Goal: Book appointment/travel/reservation

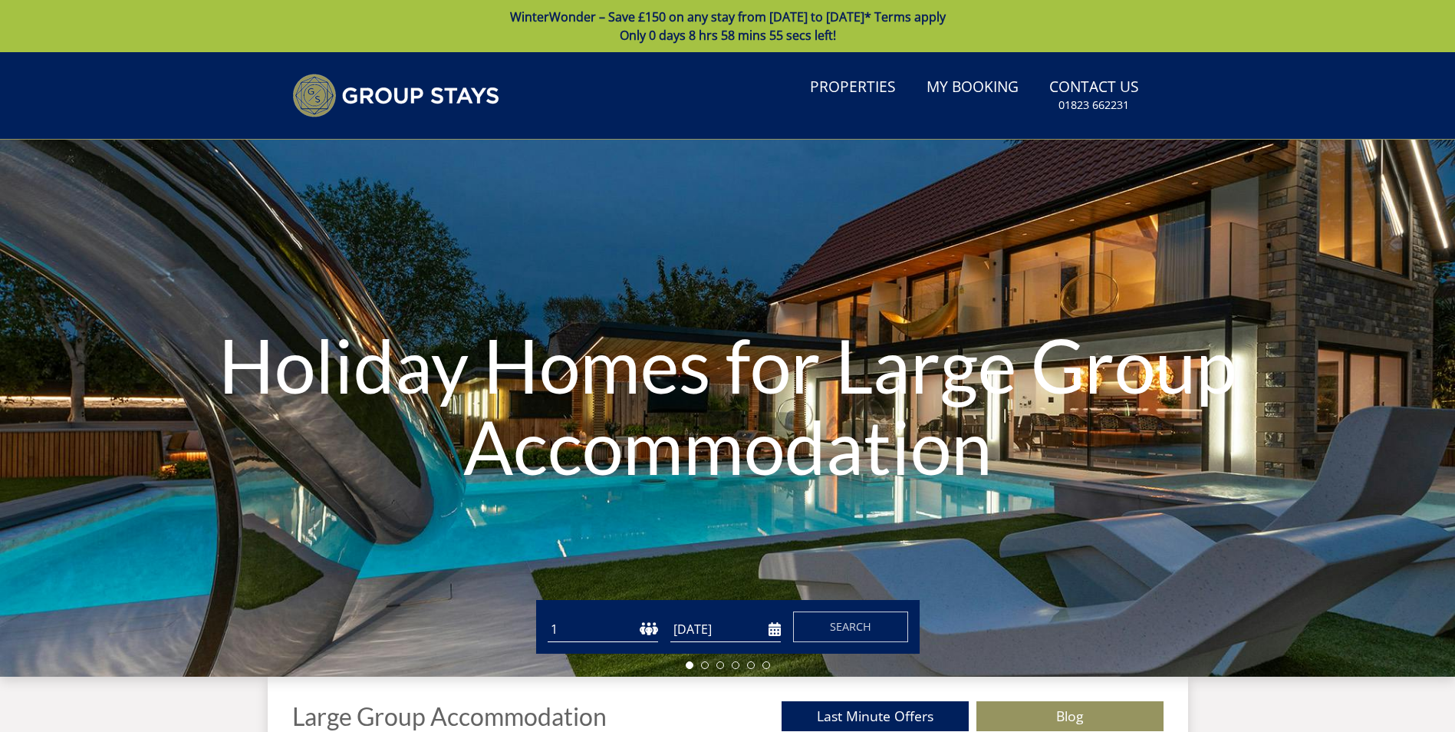
click at [607, 634] on select "1 2 3 4 5 6 7 8 9 10 11 12 13 14 15 16 17 18 19 20 21 22 23 24 25 26 27 28 29 3…" at bounding box center [603, 629] width 110 height 25
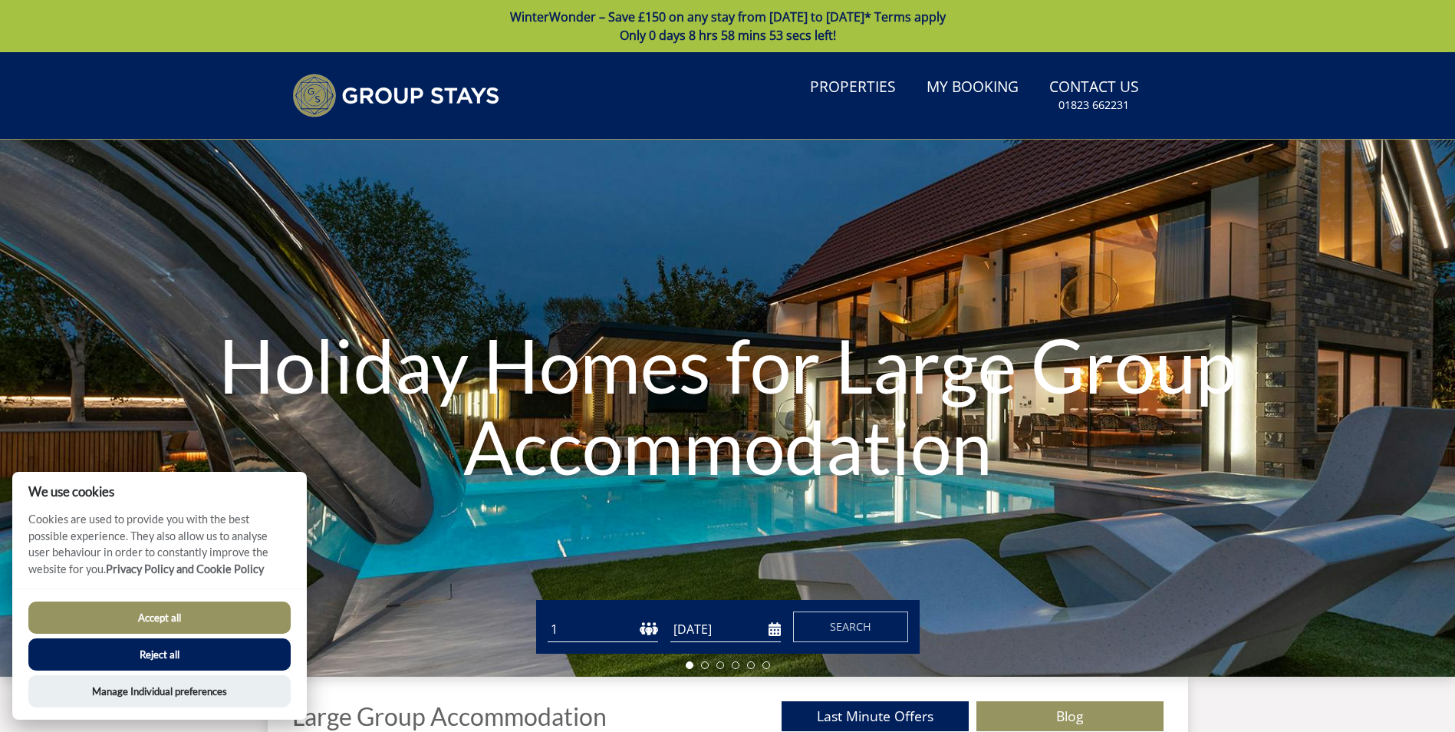
click at [558, 647] on div "Guests 1 2 3 4 5 6 7 8 9 10 11 12 13 14 15 16 17 18 19 20 21 22 23 24 25 26 27 …" at bounding box center [728, 627] width 384 height 54
click at [575, 624] on select "1 2 3 4 5 6 7 8 9 10 11 12 13 14 15 16 17 18 19 20 21 22 23 24 25 26 27 28 29 3…" at bounding box center [603, 629] width 110 height 25
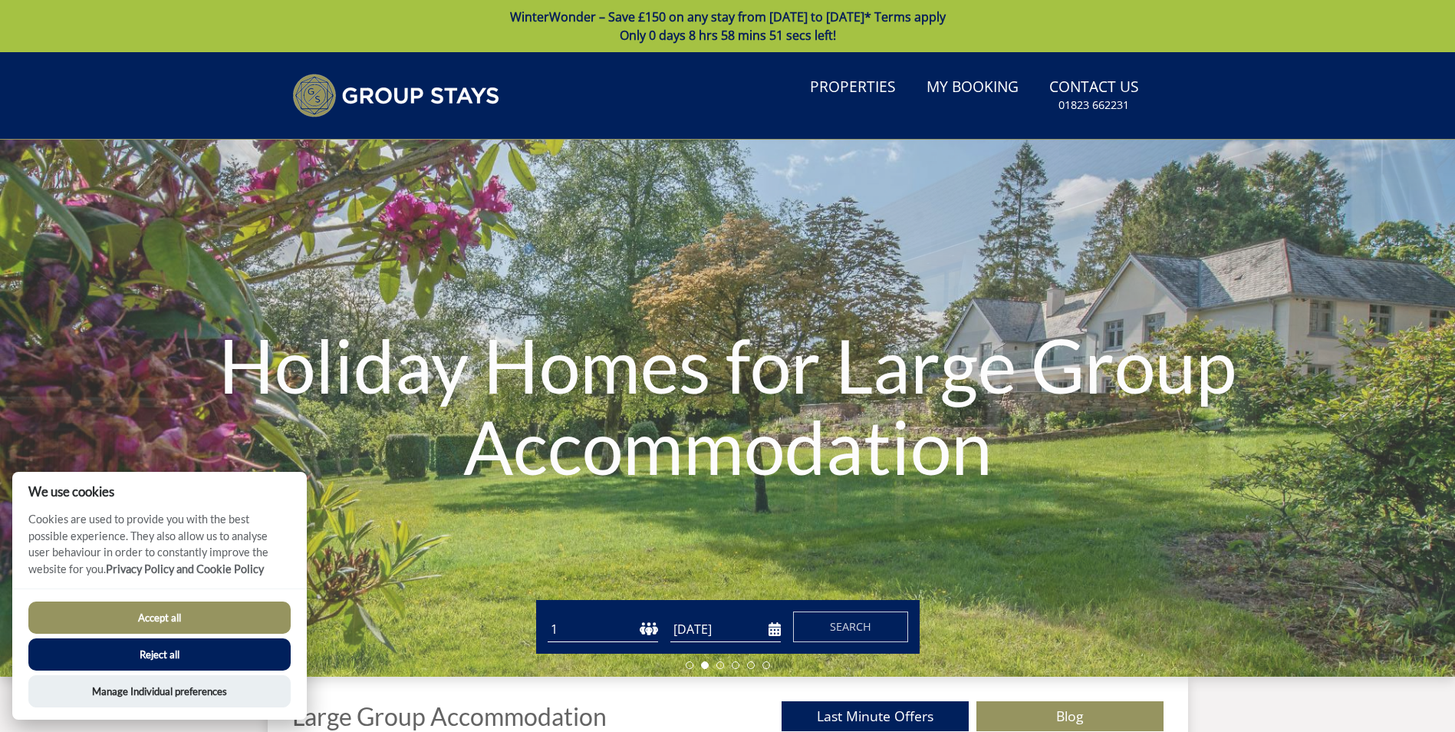
select select "10"
click at [548, 617] on select "1 2 3 4 5 6 7 8 9 10 11 12 13 14 15 16 17 18 19 20 21 22 23 24 25 26 27 28 29 3…" at bounding box center [603, 629] width 110 height 25
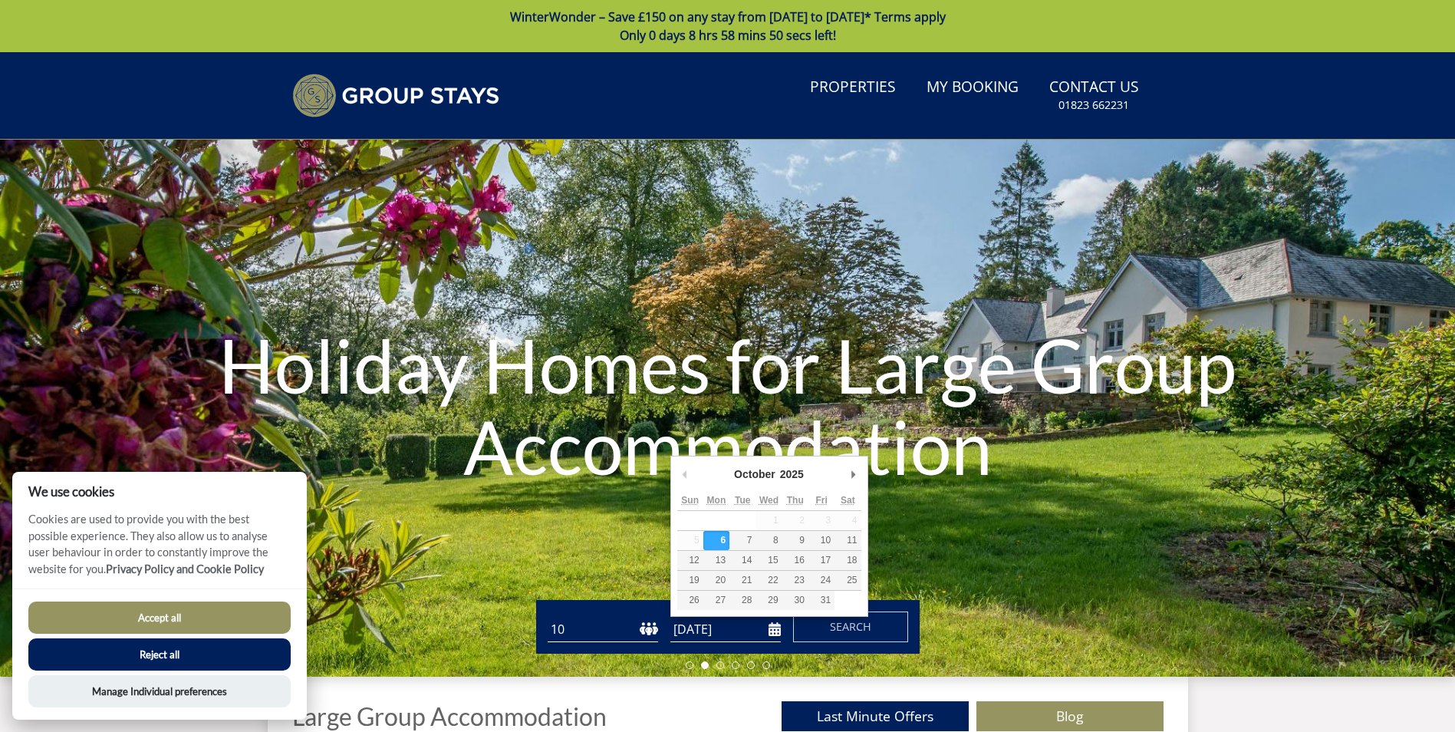
click at [772, 633] on input "[DATE]" at bounding box center [725, 629] width 110 height 25
type input "[DATE]"
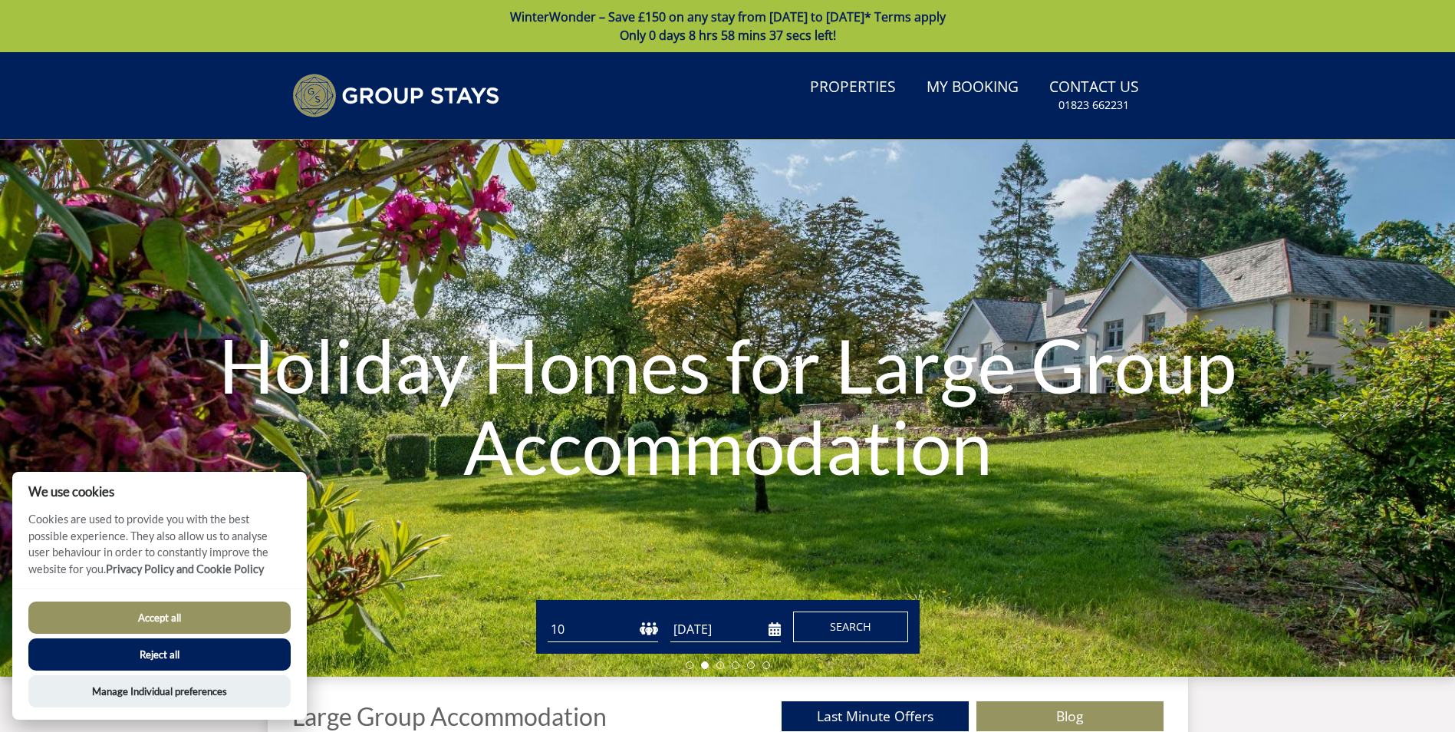
click at [848, 628] on span "Search" at bounding box center [850, 626] width 41 height 15
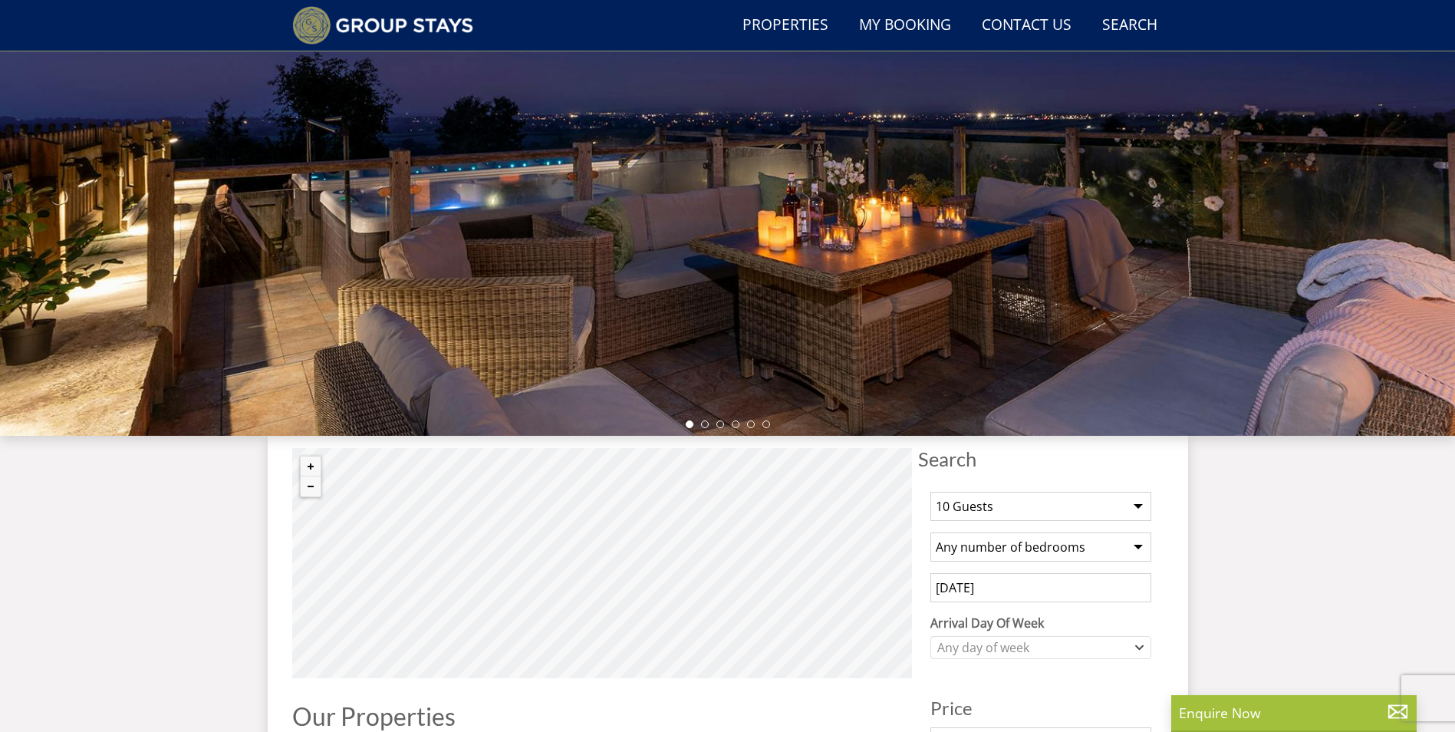
scroll to position [213, 0]
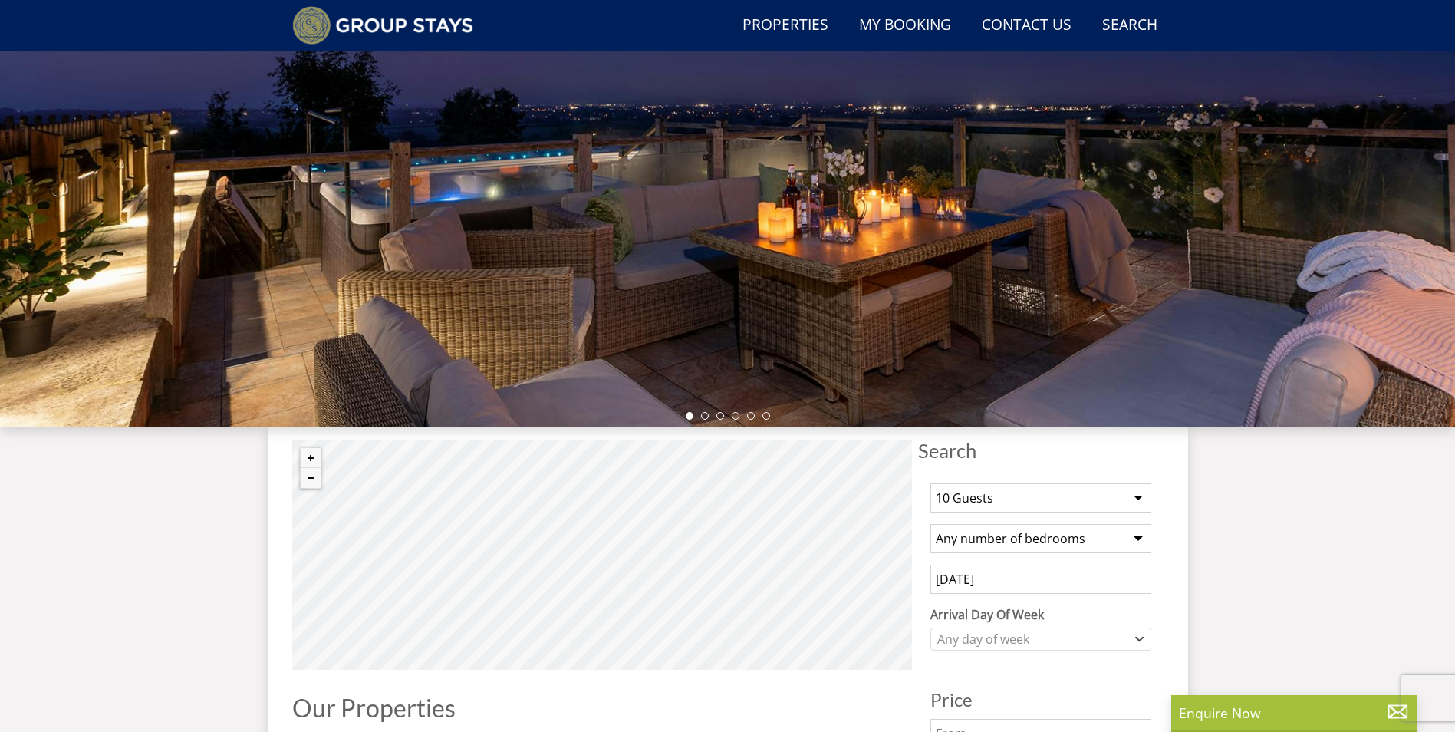
click at [630, 706] on h1 "Our Properties" at bounding box center [602, 707] width 620 height 27
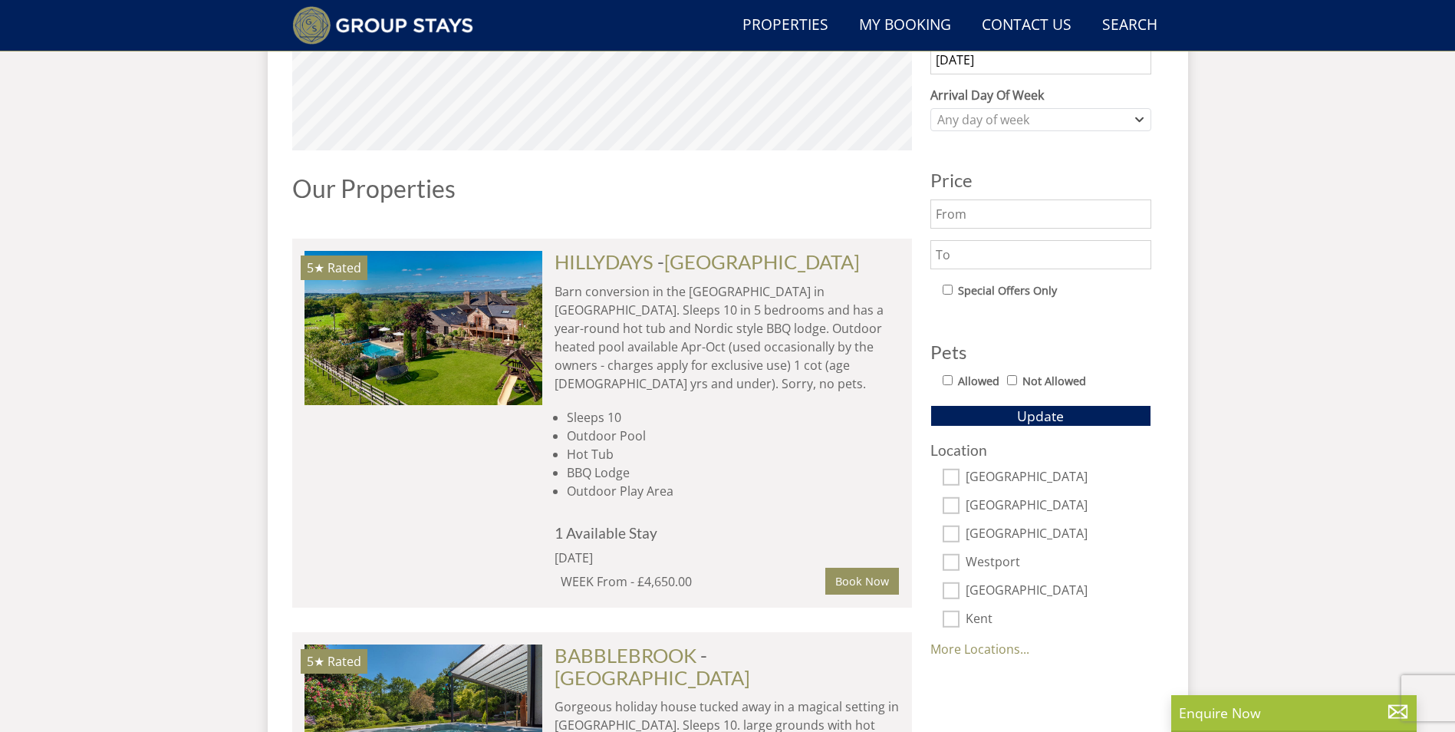
scroll to position [827, 0]
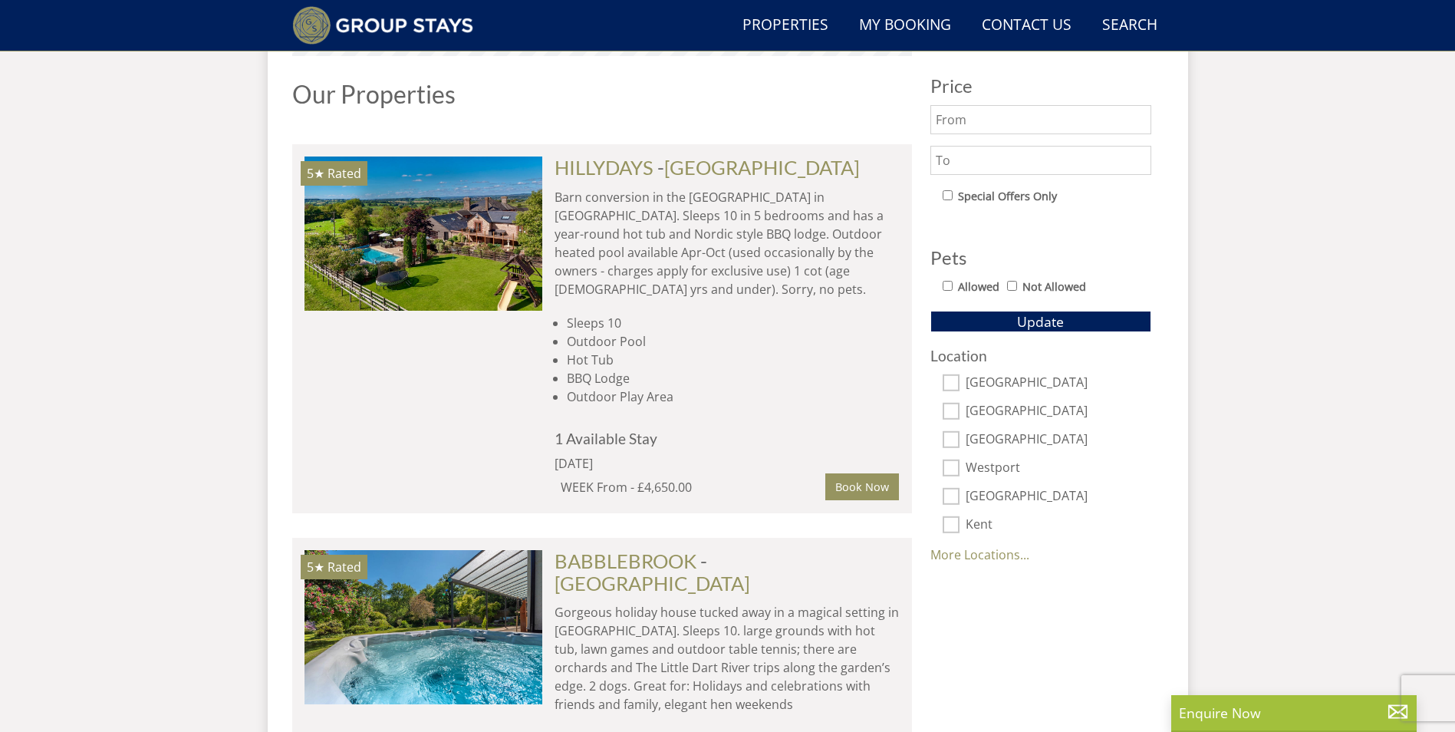
click at [948, 285] on input "Allowed" at bounding box center [948, 286] width 10 height 10
checkbox input "true"
click at [970, 318] on button "Update" at bounding box center [1040, 321] width 221 height 21
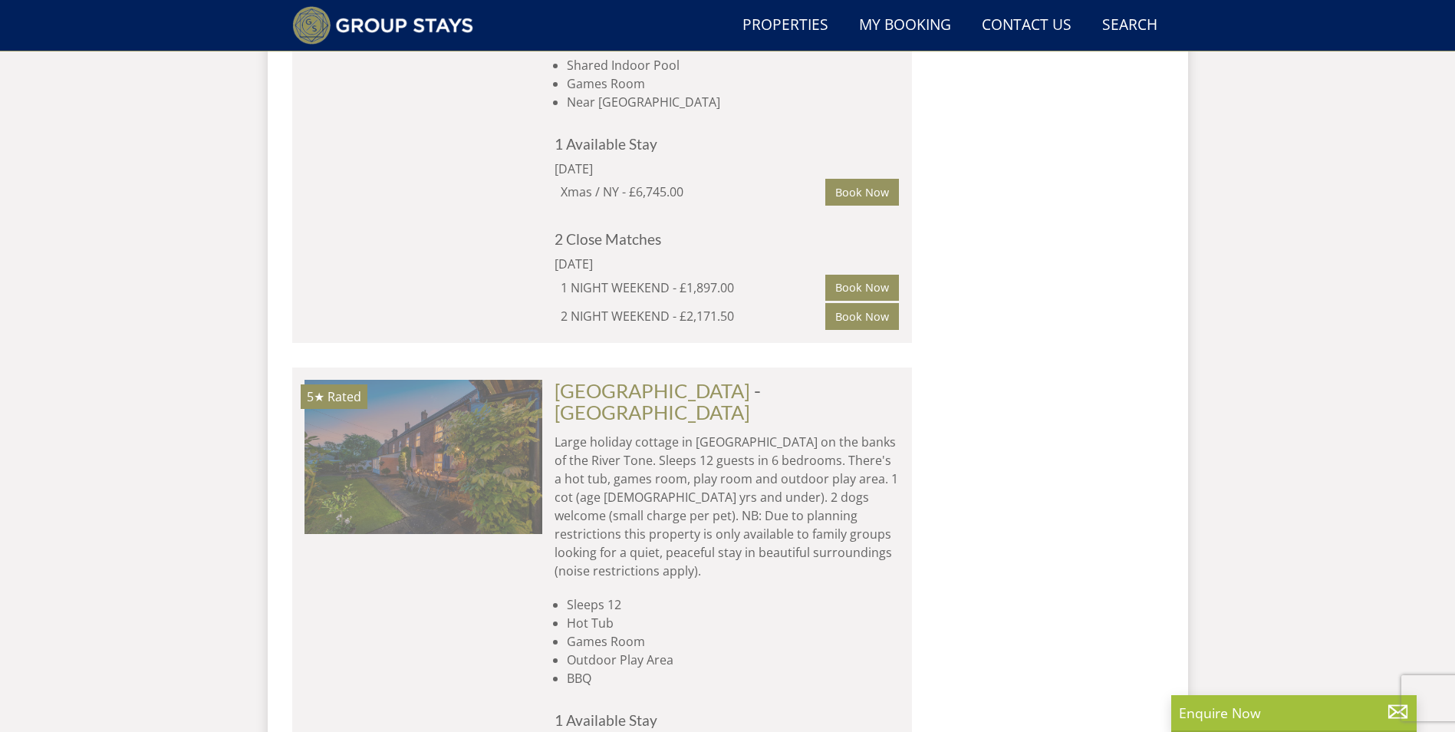
scroll to position [1977, 0]
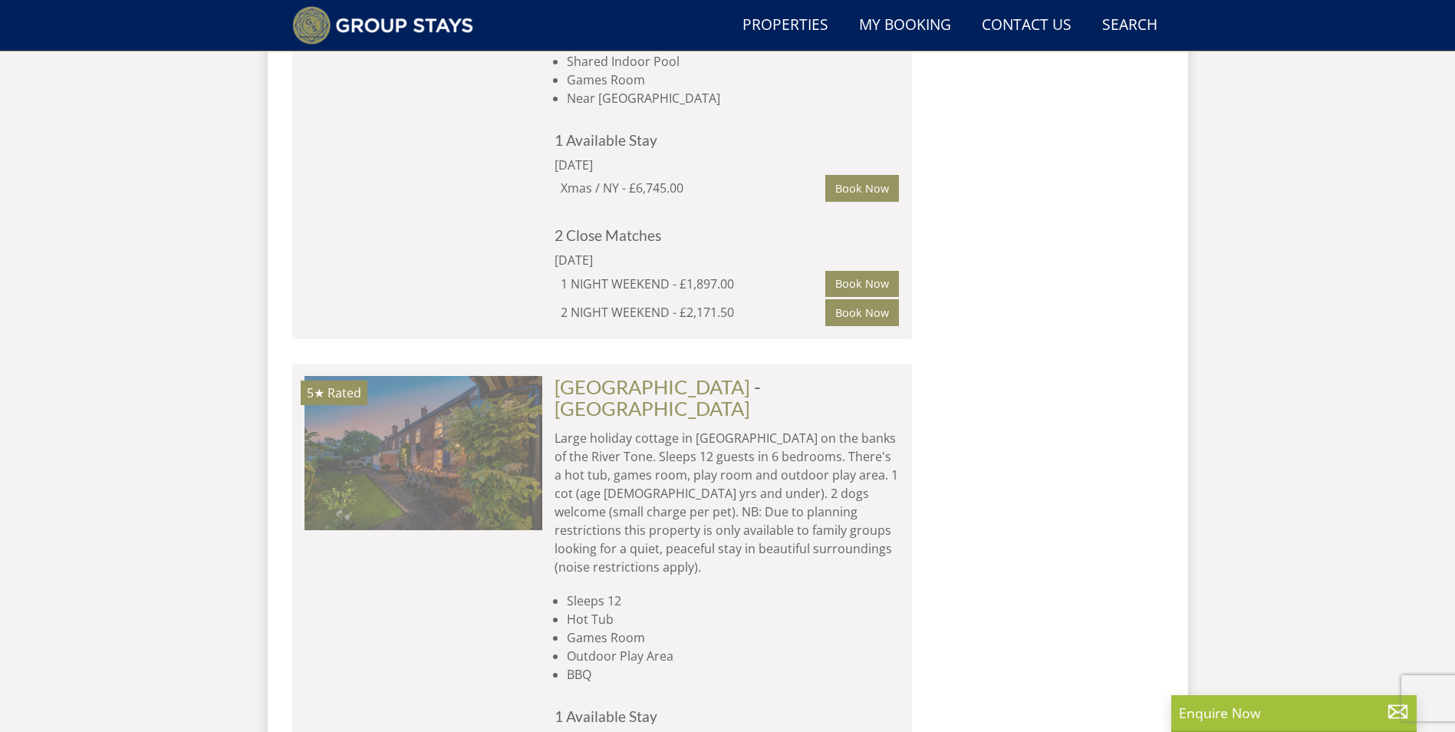
click at [489, 424] on img at bounding box center [424, 452] width 238 height 153
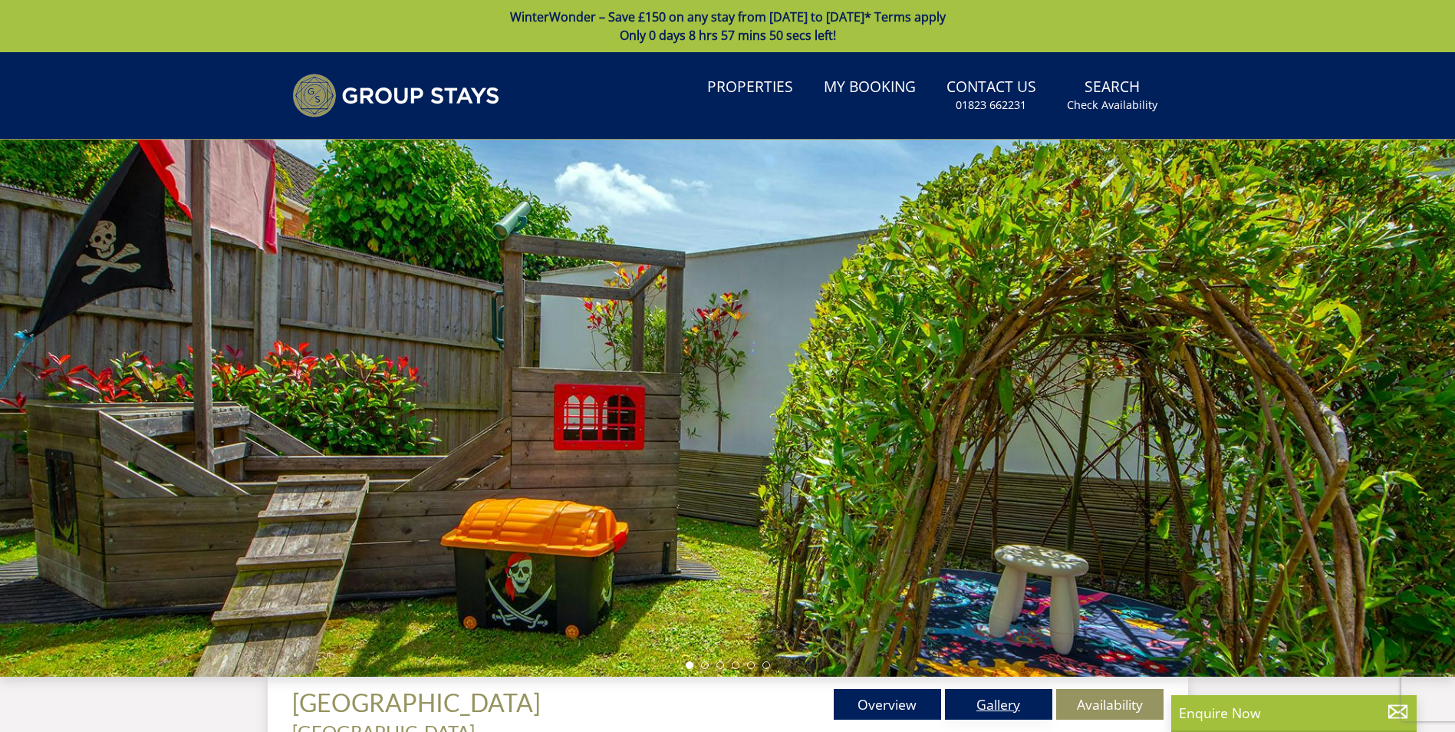
click at [1003, 705] on link "Gallery" at bounding box center [998, 704] width 107 height 31
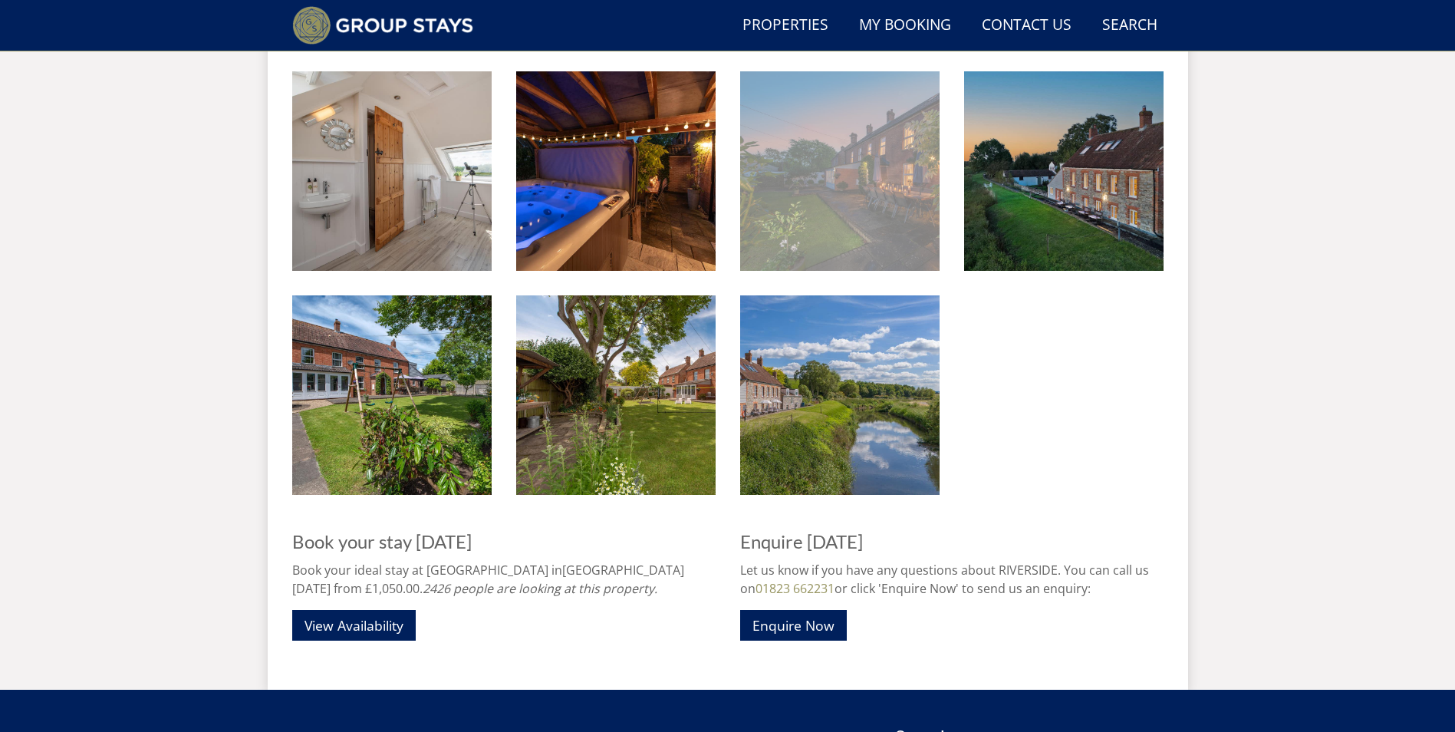
scroll to position [1892, 0]
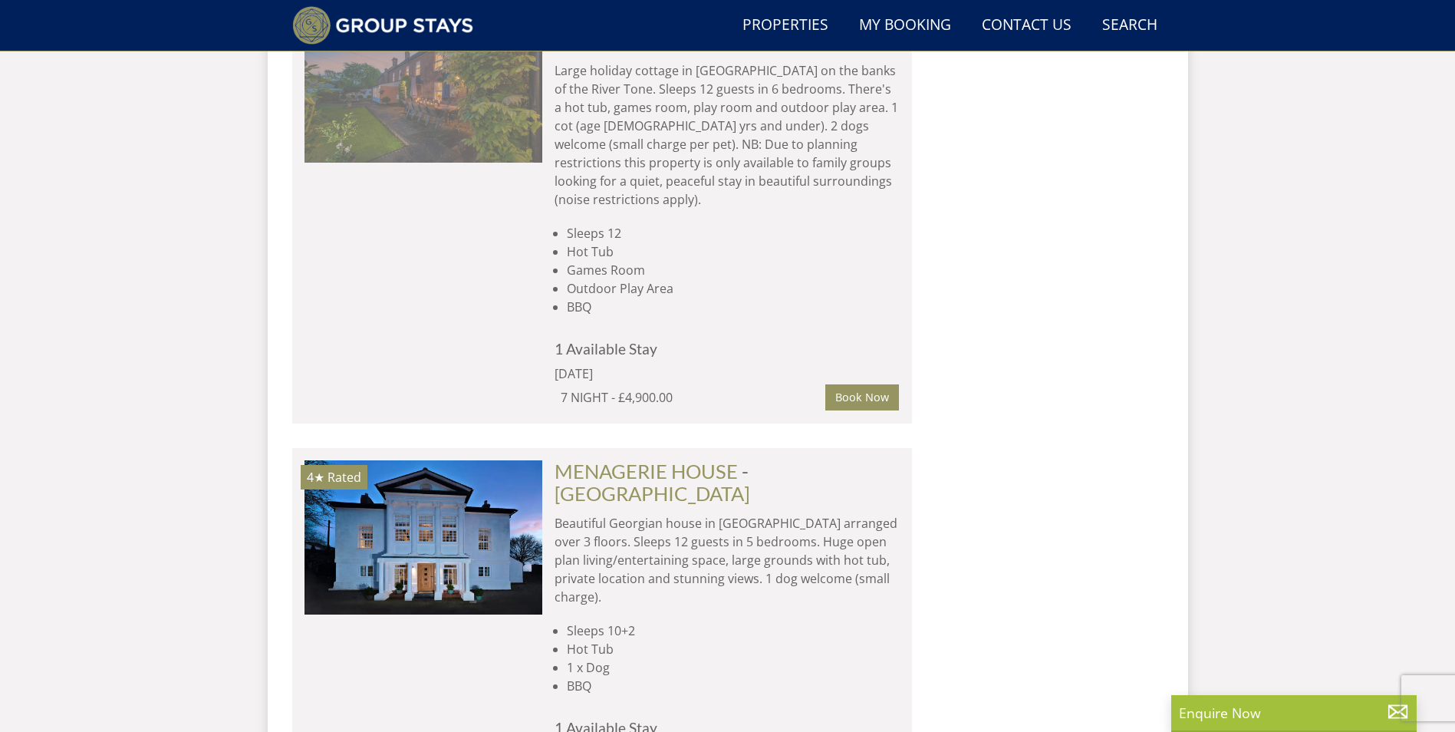
scroll to position [2361, 0]
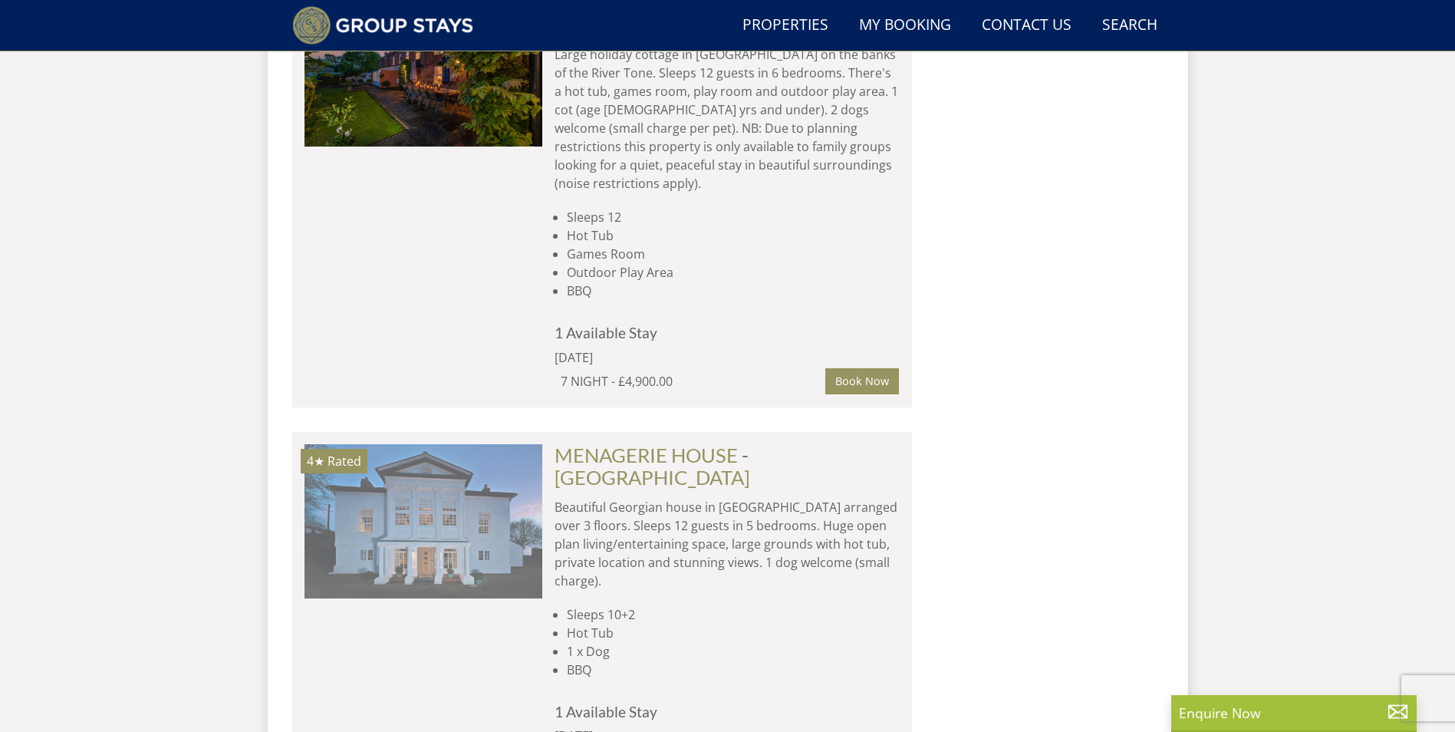
click at [467, 444] on img at bounding box center [424, 520] width 238 height 153
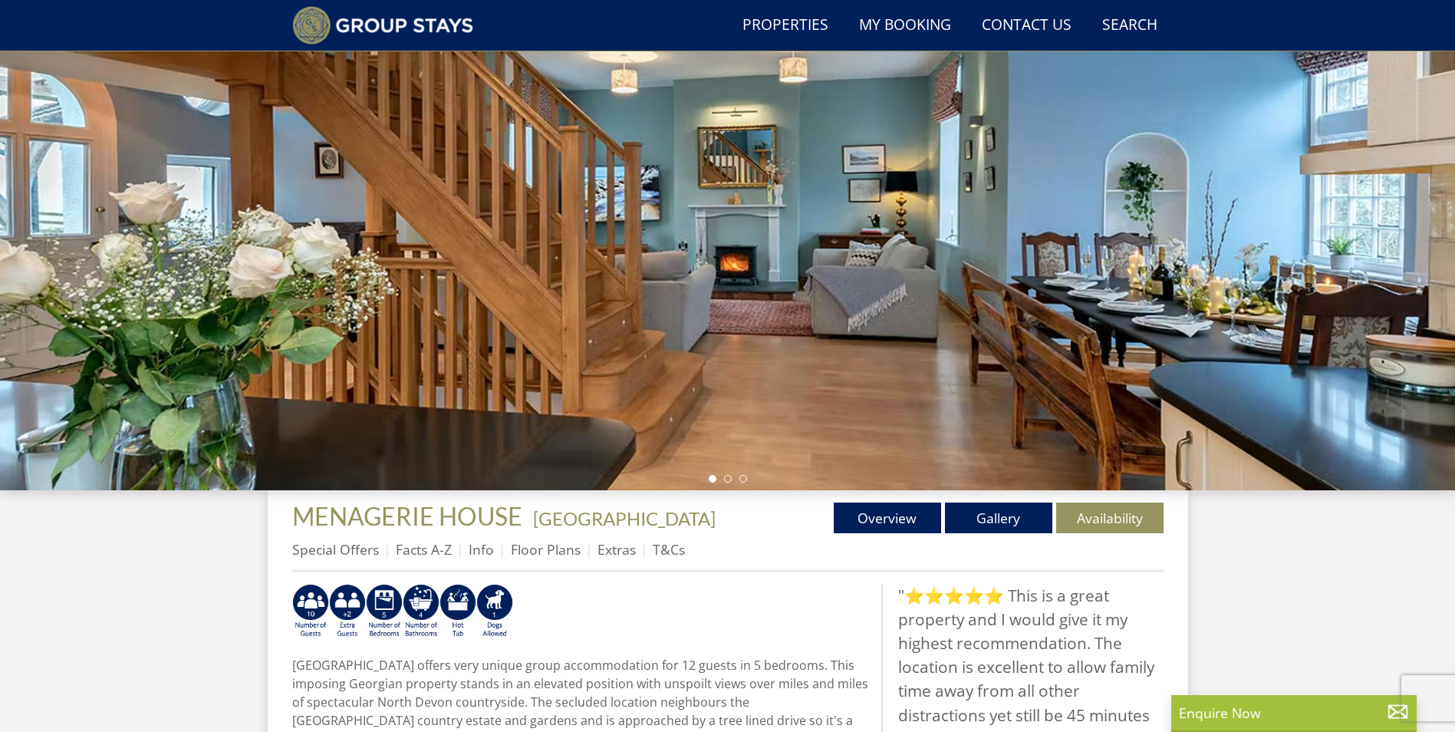
scroll to position [271, 0]
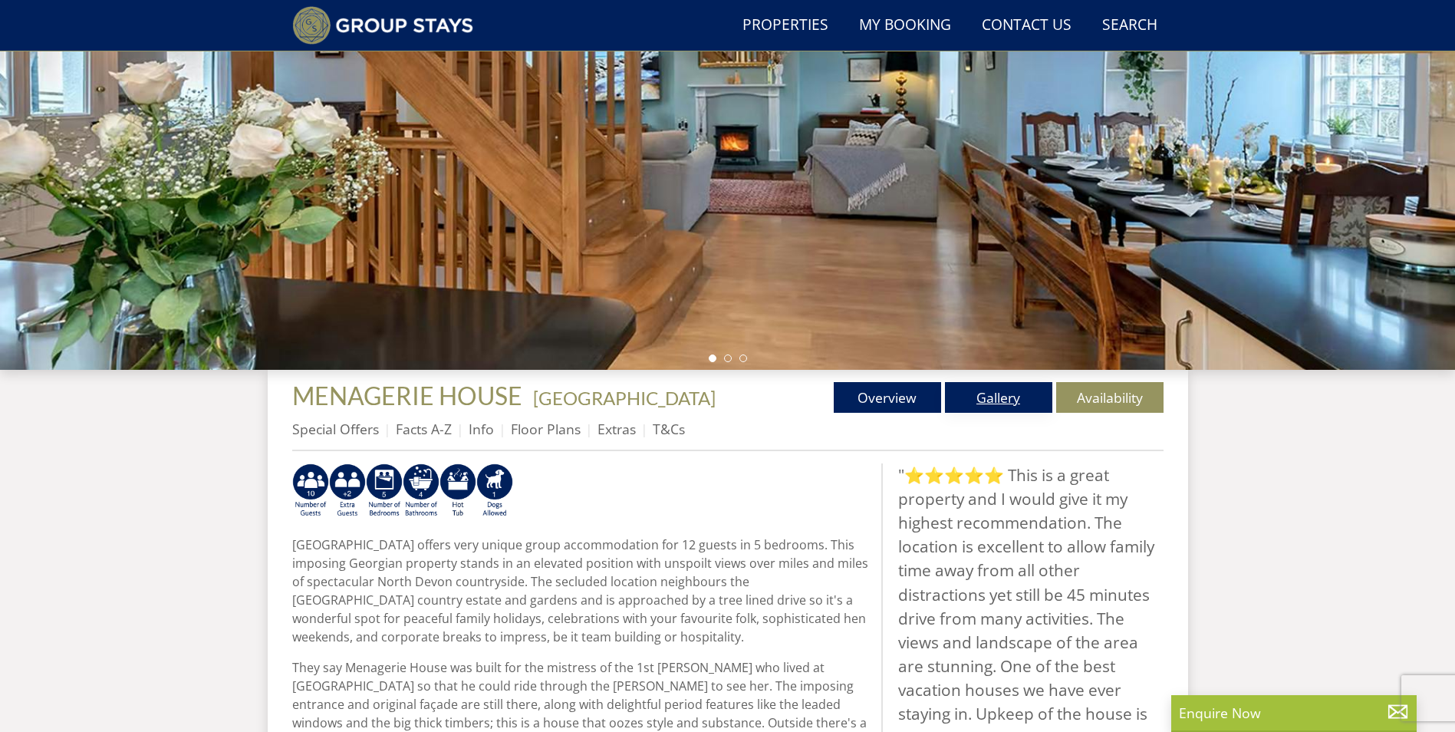
click at [998, 400] on link "Gallery" at bounding box center [998, 397] width 107 height 31
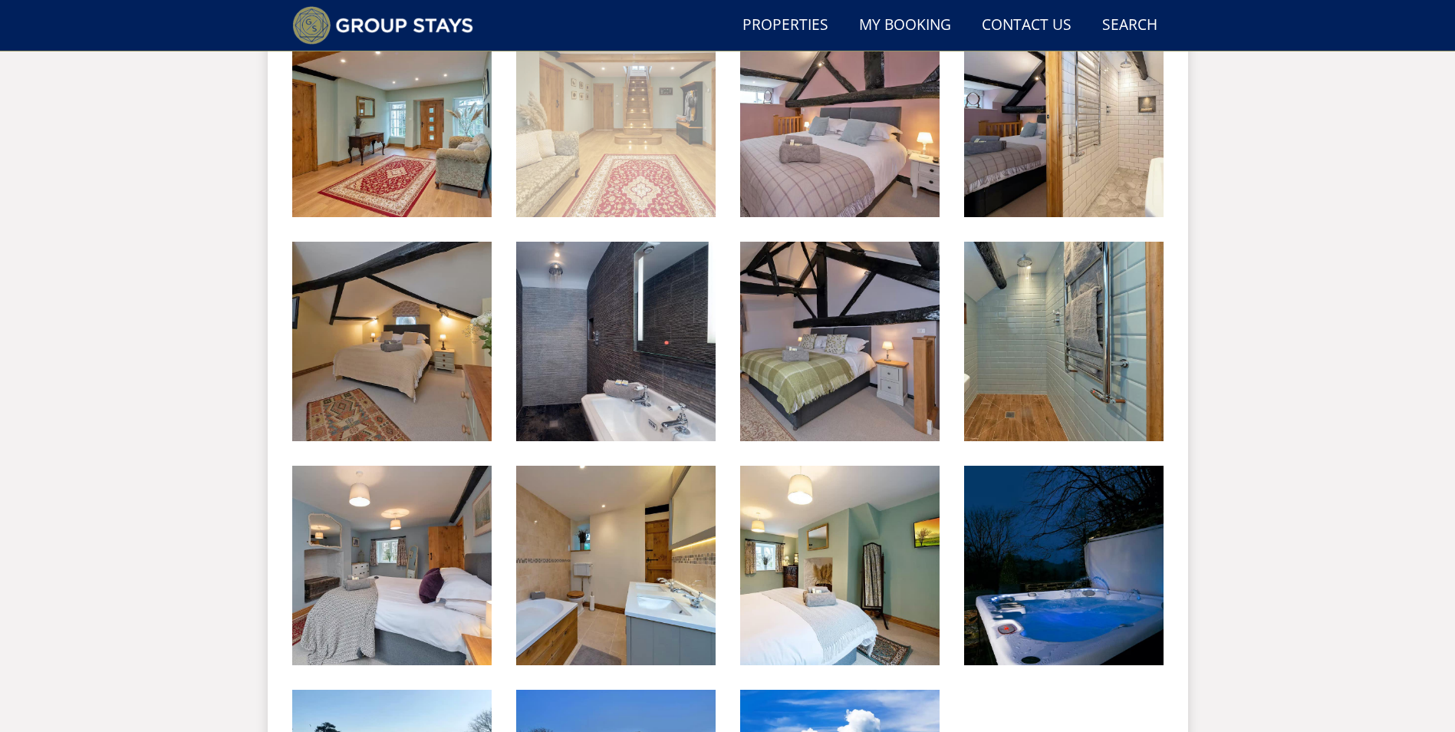
scroll to position [980, 0]
